Goal: Navigation & Orientation: Find specific page/section

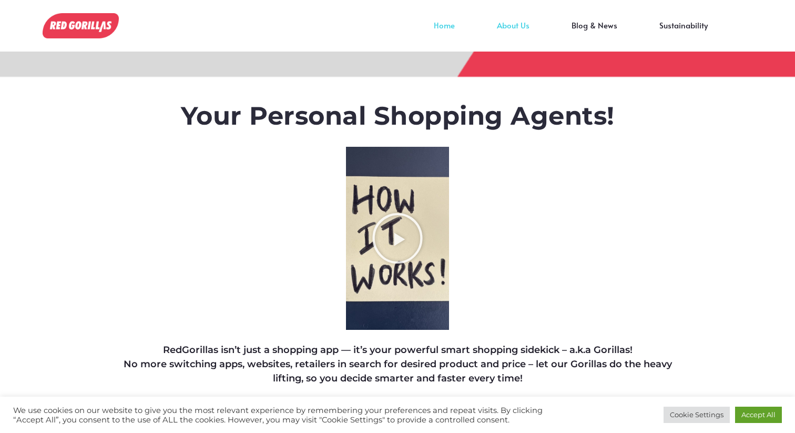
click at [515, 25] on link "About Us" at bounding box center [513, 33] width 75 height 16
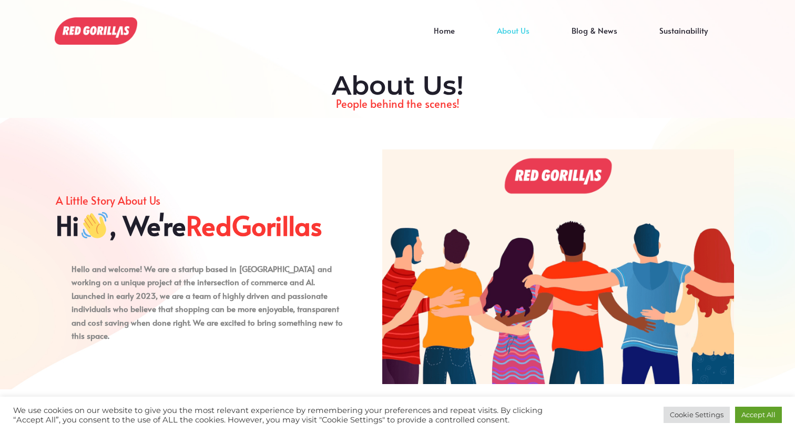
click at [416, 21] on div "Home About Us Blog & News Sustainability" at bounding box center [432, 31] width 594 height 31
click at [436, 21] on div "Home About Us Blog & News Sustainability" at bounding box center [432, 31] width 594 height 31
click at [439, 31] on link "Home" at bounding box center [444, 39] width 63 height 16
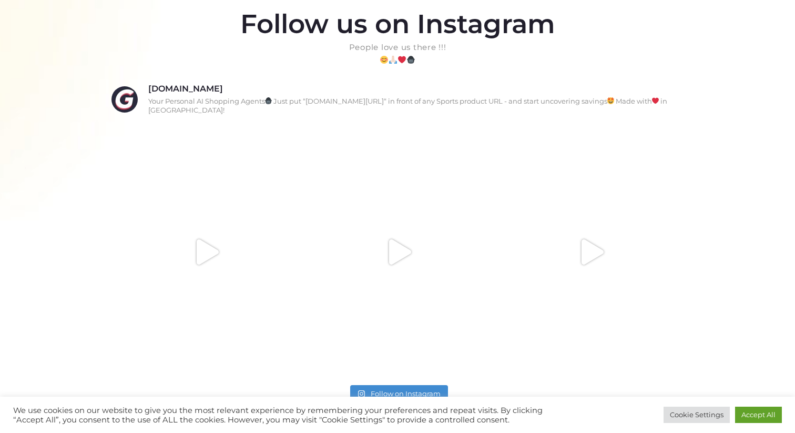
scroll to position [777, 0]
